Goal: Learn about a topic

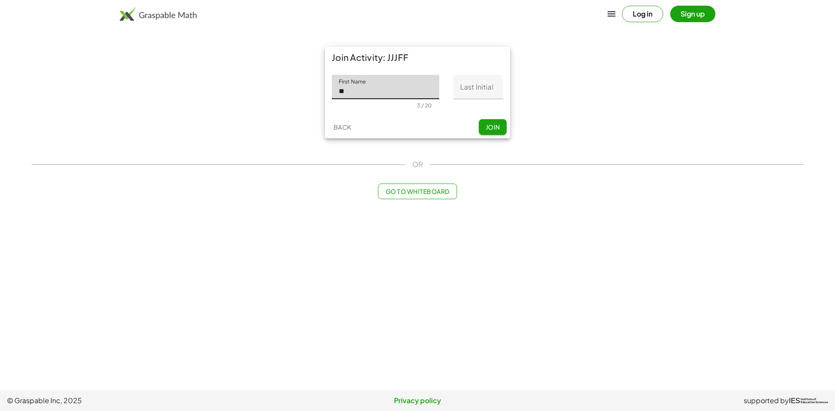
type input "*"
type input "********"
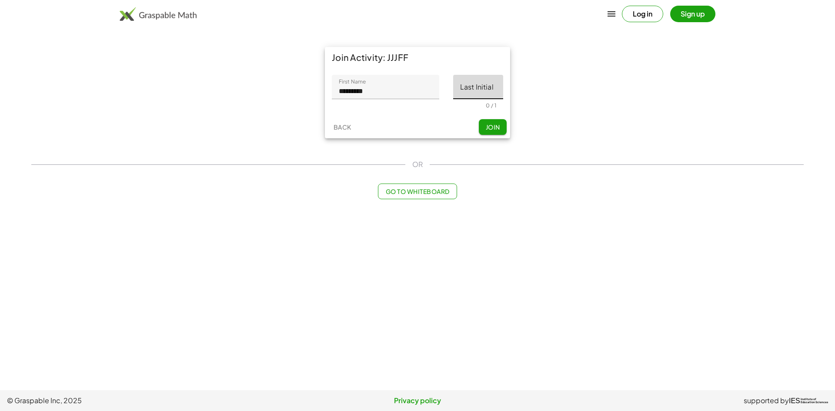
click at [461, 88] on input "Last Initial" at bounding box center [478, 87] width 50 height 24
type input "*"
click at [488, 131] on span "Join" at bounding box center [493, 127] width 14 height 8
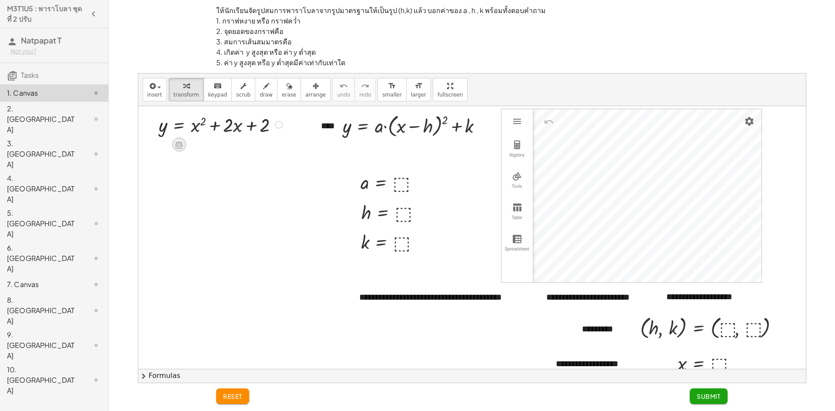
click at [174, 147] on icon at bounding box center [178, 144] width 9 height 9
click at [196, 147] on span "÷" at bounding box center [196, 145] width 5 height 13
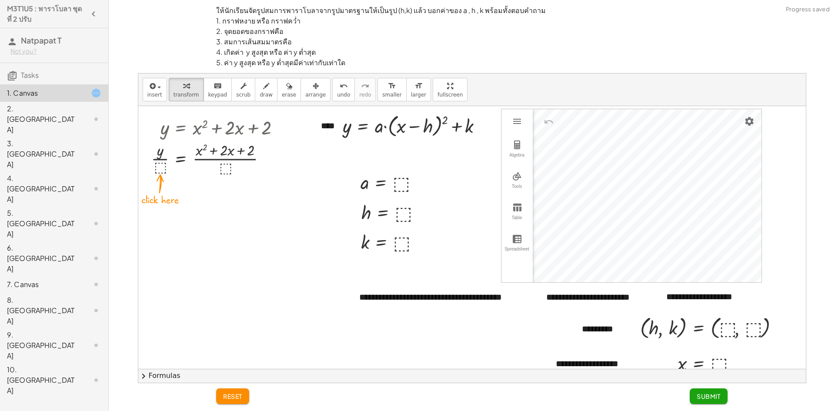
click at [235, 402] on button "reset" at bounding box center [232, 397] width 33 height 16
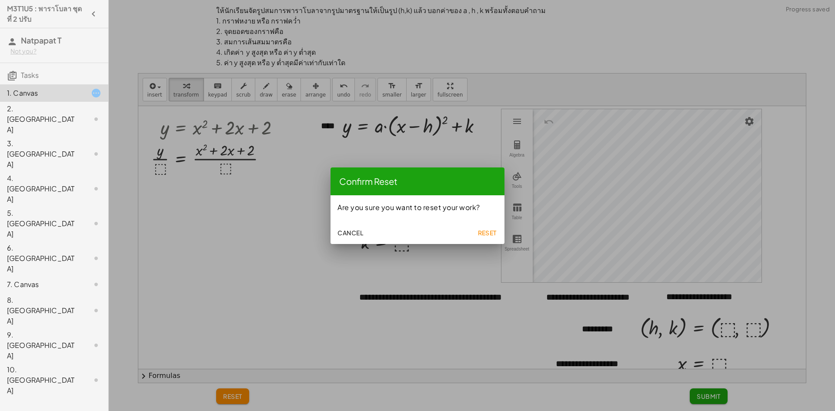
drag, startPoint x: 485, startPoint y: 238, endPoint x: 473, endPoint y: 244, distance: 12.9
click at [485, 239] on button "Reset" at bounding box center [487, 233] width 28 height 16
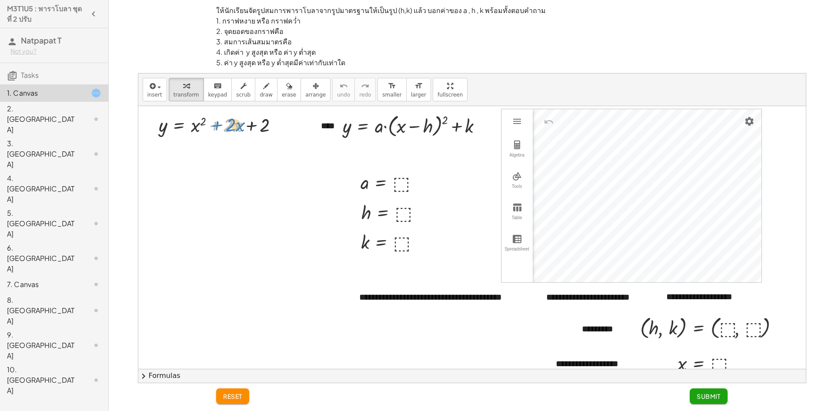
click at [220, 120] on div at bounding box center [221, 124] width 135 height 26
click at [216, 124] on div at bounding box center [221, 124] width 135 height 26
click at [255, 129] on div at bounding box center [221, 124] width 135 height 26
click at [253, 126] on div at bounding box center [221, 124] width 135 height 26
click at [249, 127] on div at bounding box center [221, 124] width 135 height 26
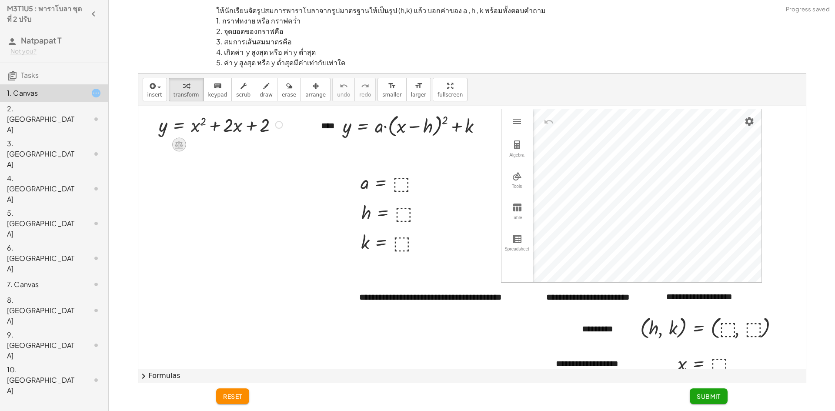
click at [179, 143] on icon at bounding box center [179, 144] width 8 height 7
click at [146, 144] on span "+" at bounding box center [144, 145] width 5 height 13
click at [186, 127] on div at bounding box center [247, 124] width 201 height 26
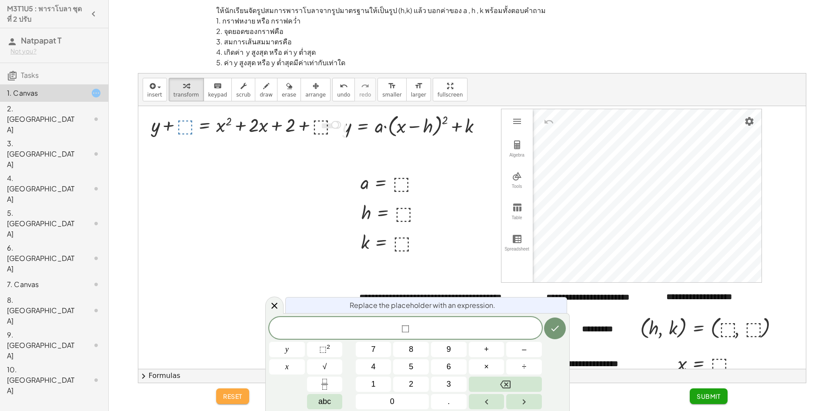
click at [236, 402] on button "reset" at bounding box center [232, 397] width 33 height 16
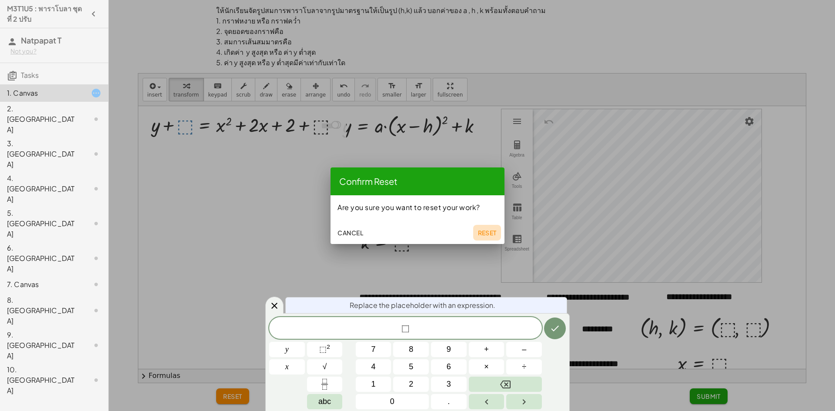
click at [478, 239] on button "Reset" at bounding box center [487, 233] width 28 height 16
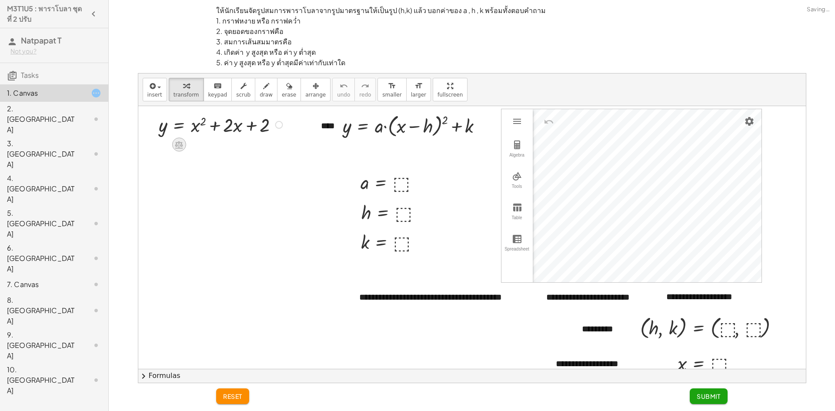
click at [179, 144] on icon at bounding box center [179, 144] width 8 height 7
click at [60, 111] on div "2. Canvas" at bounding box center [42, 119] width 70 height 31
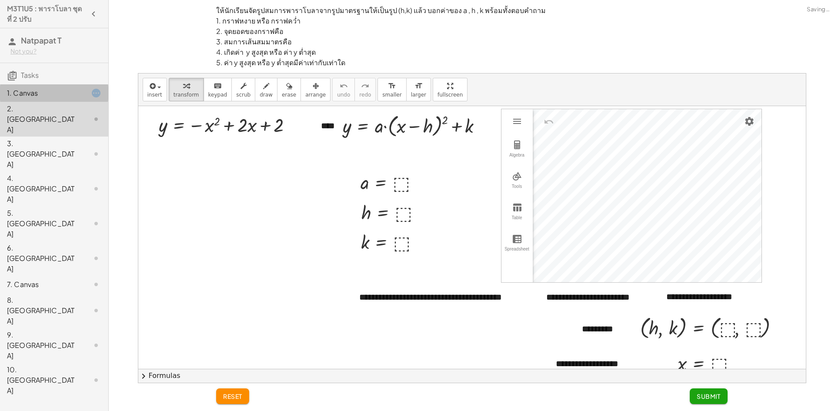
click at [66, 90] on div "1. Canvas" at bounding box center [42, 93] width 70 height 10
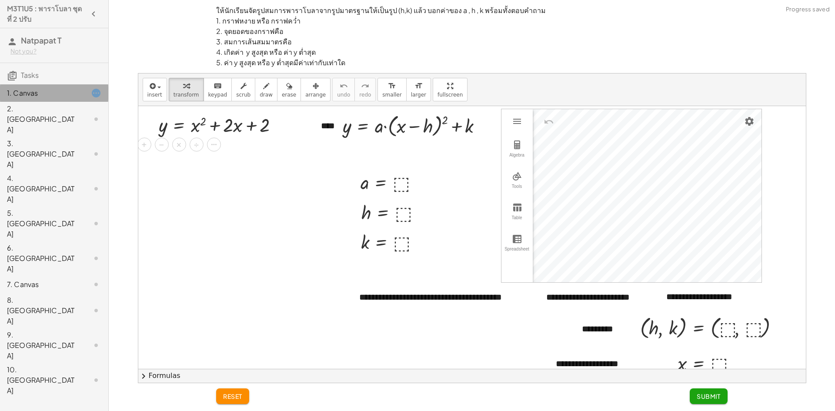
click at [61, 98] on div "1. Canvas" at bounding box center [42, 93] width 70 height 10
click at [60, 107] on div "2. Canvas" at bounding box center [42, 119] width 70 height 31
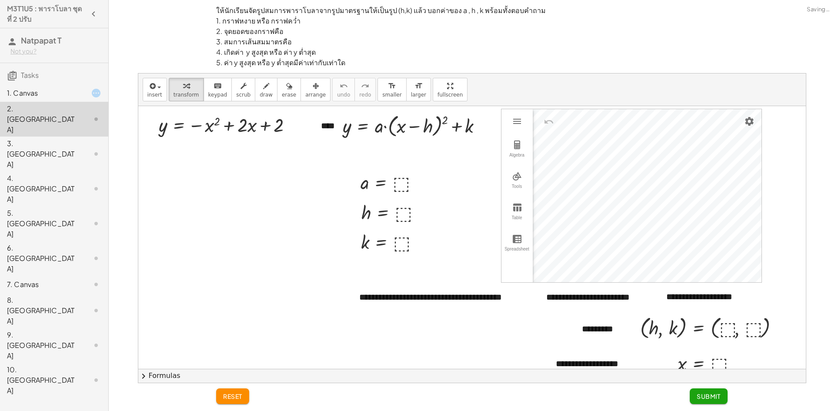
click at [34, 72] on span "Tasks" at bounding box center [30, 74] width 18 height 9
click at [29, 92] on div "1. Canvas" at bounding box center [42, 93] width 70 height 10
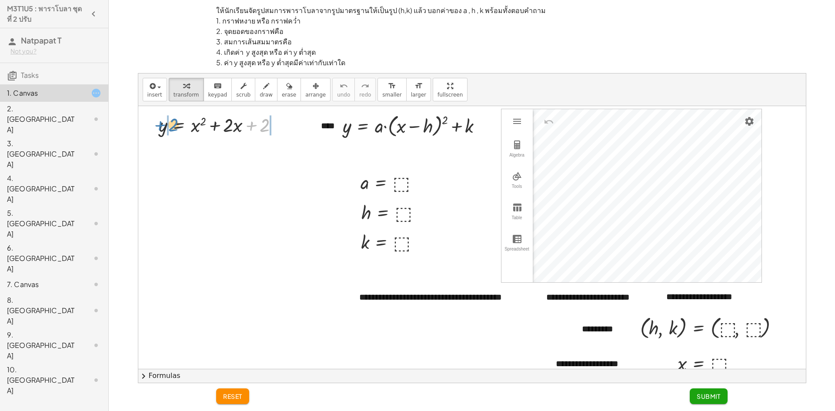
drag, startPoint x: 249, startPoint y: 125, endPoint x: 158, endPoint y: 125, distance: 91.4
click at [158, 125] on div "+ 2 y = + x 2 + · 2 · x + 2" at bounding box center [217, 124] width 143 height 30
click at [300, 126] on div at bounding box center [241, 124] width 189 height 26
click at [201, 153] on div at bounding box center [241, 150] width 189 height 26
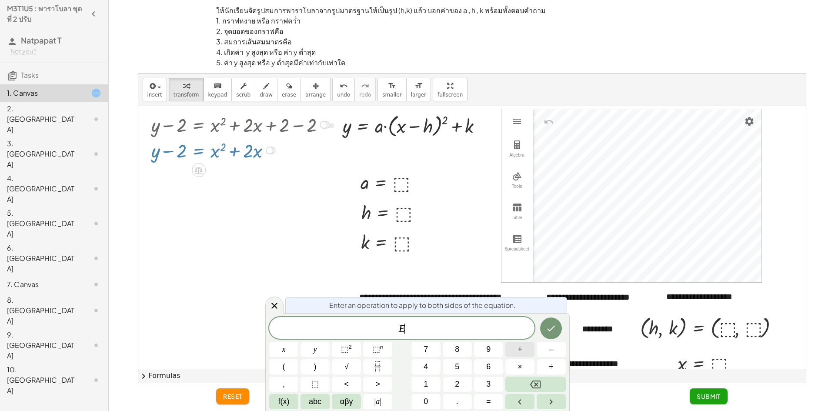
click at [524, 346] on button "+" at bounding box center [520, 349] width 29 height 15
click at [430, 379] on button "1" at bounding box center [426, 384] width 29 height 15
click at [549, 331] on icon "Done" at bounding box center [551, 328] width 10 height 10
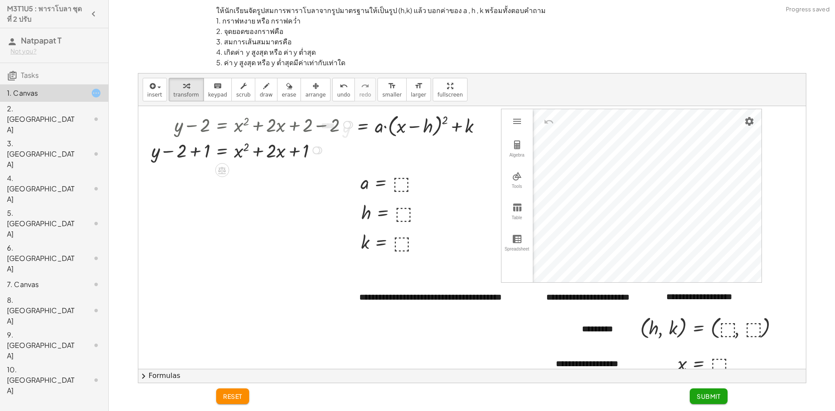
click at [196, 152] on div at bounding box center [253, 150] width 213 height 26
click at [206, 376] on button "chevron_right Formulas" at bounding box center [472, 376] width 668 height 14
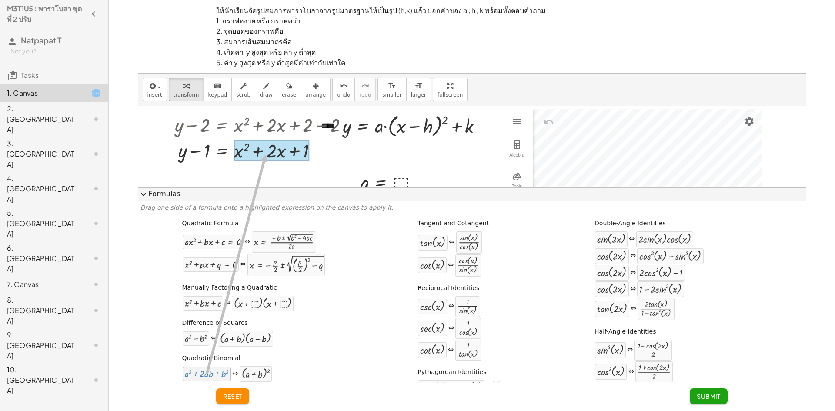
drag, startPoint x: 214, startPoint y: 372, endPoint x: 261, endPoint y: 151, distance: 225.8
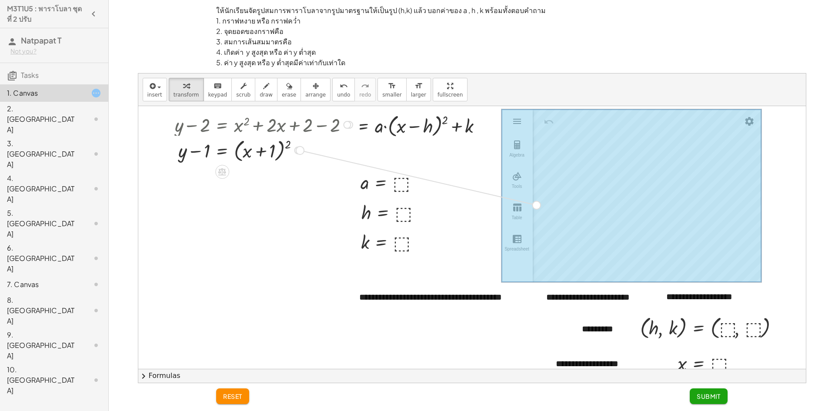
drag, startPoint x: 297, startPoint y: 150, endPoint x: 541, endPoint y: 206, distance: 250.9
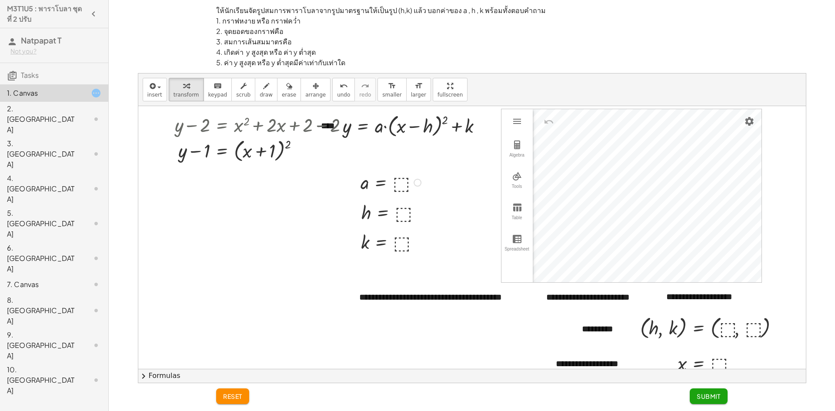
click at [402, 180] on div at bounding box center [392, 182] width 72 height 25
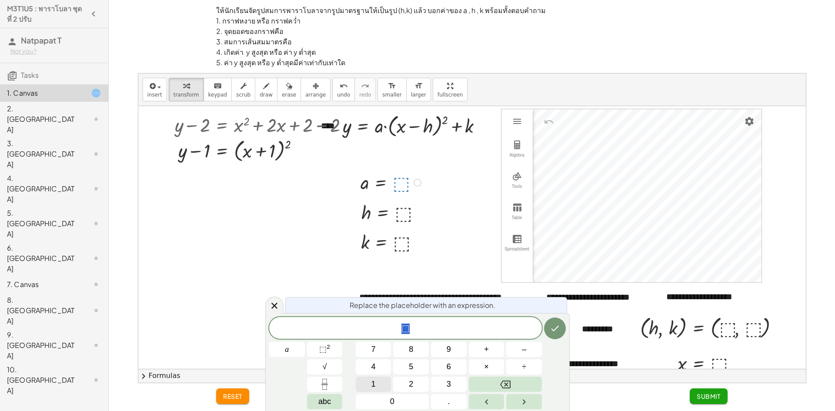
click at [385, 379] on button "1" at bounding box center [374, 384] width 36 height 15
click at [555, 327] on icon "Done" at bounding box center [555, 328] width 10 height 10
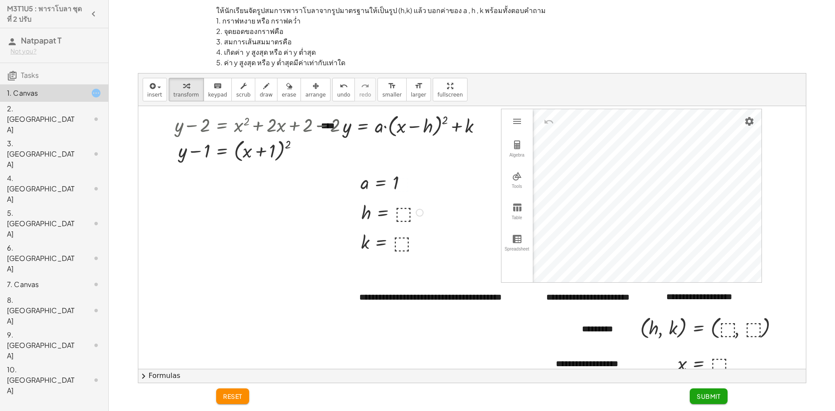
click at [400, 214] on div at bounding box center [393, 212] width 73 height 25
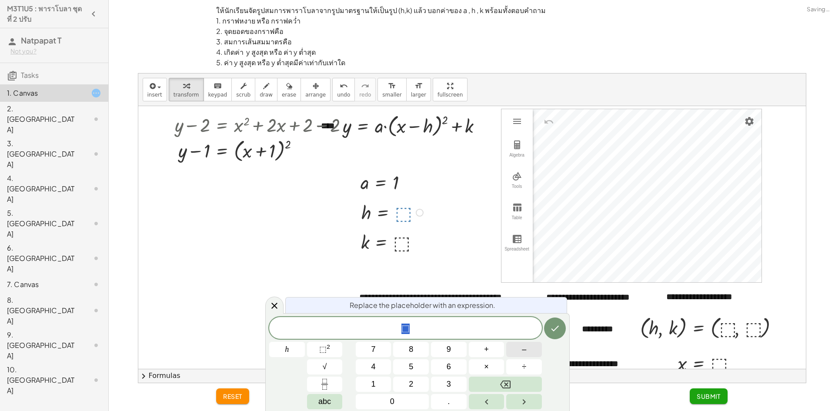
click at [514, 351] on button "–" at bounding box center [524, 349] width 36 height 15
click at [381, 377] on div "− h 7 8 9 + – 4 5 6 × ÷ ⬚ 2 √ abc 1 2 3 0 ." at bounding box center [417, 363] width 297 height 92
click at [380, 381] on button "1" at bounding box center [374, 384] width 36 height 15
click at [552, 331] on icon "Done" at bounding box center [555, 328] width 10 height 10
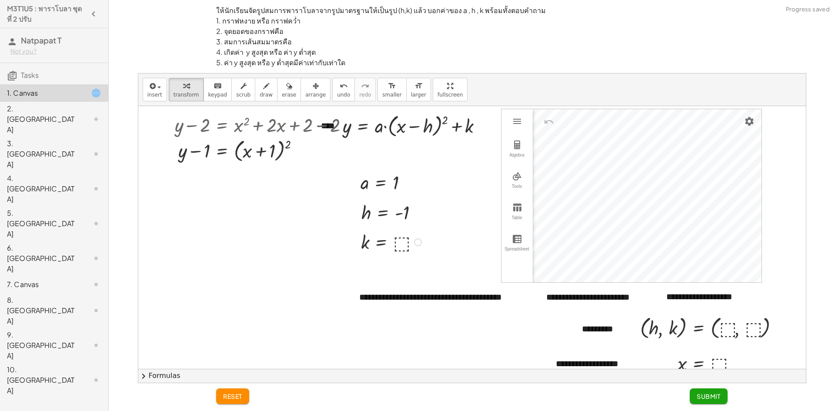
click at [397, 239] on div at bounding box center [393, 241] width 72 height 25
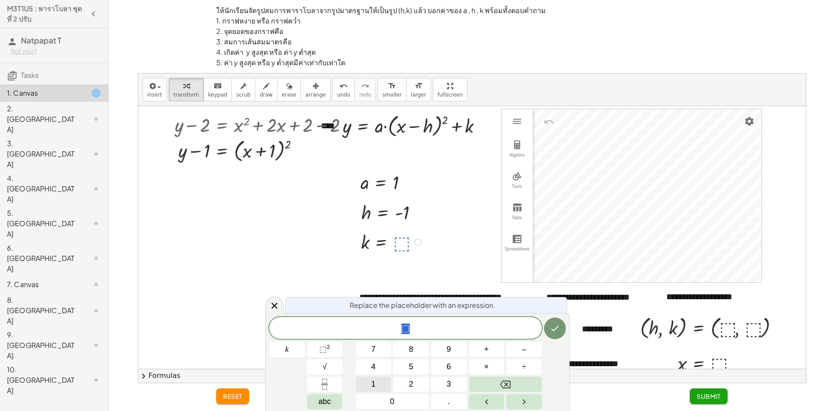
click at [370, 381] on button "1" at bounding box center [374, 384] width 36 height 15
click at [553, 331] on icon "Done" at bounding box center [555, 328] width 10 height 10
